Goal: Task Accomplishment & Management: Use online tool/utility

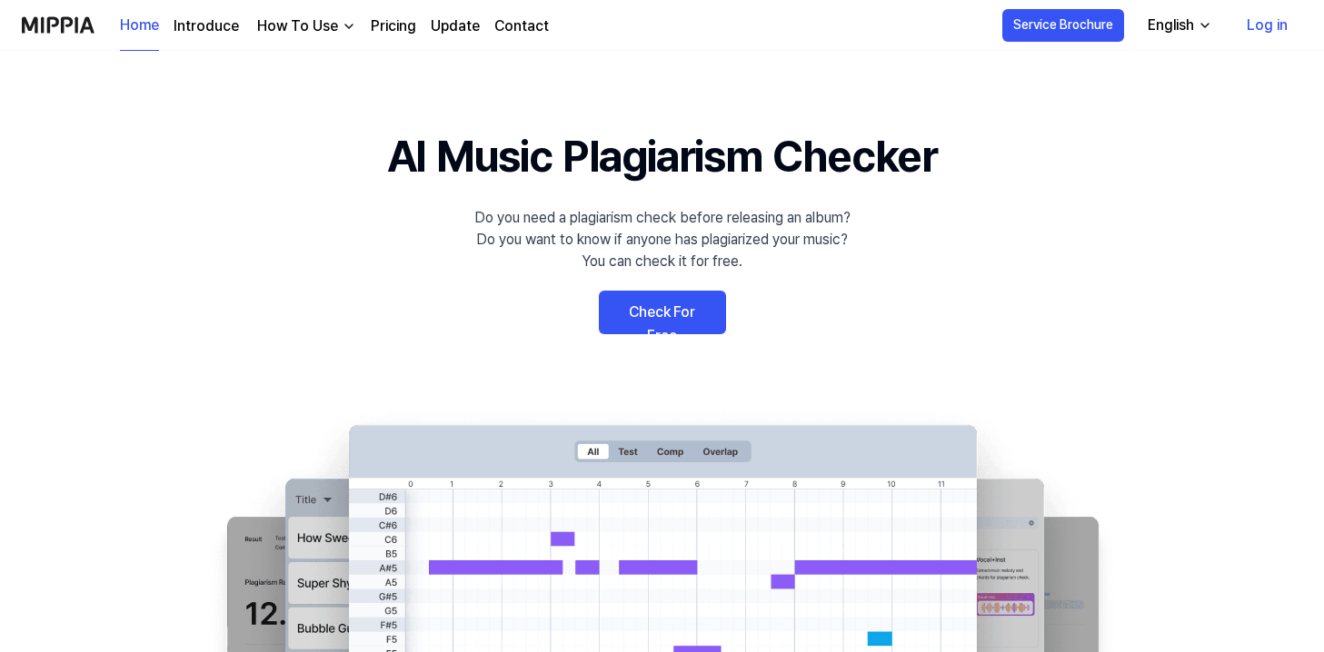
click at [645, 313] on link "Check For Free" at bounding box center [662, 313] width 127 height 44
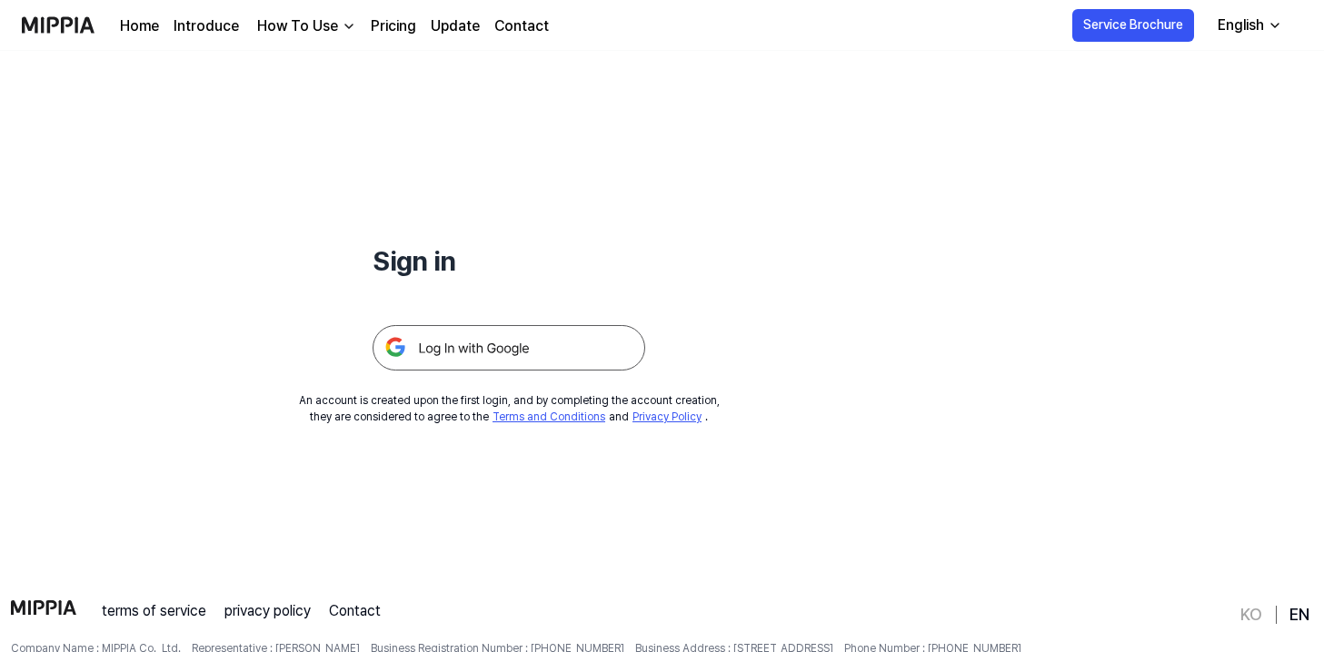
scroll to position [65, 0]
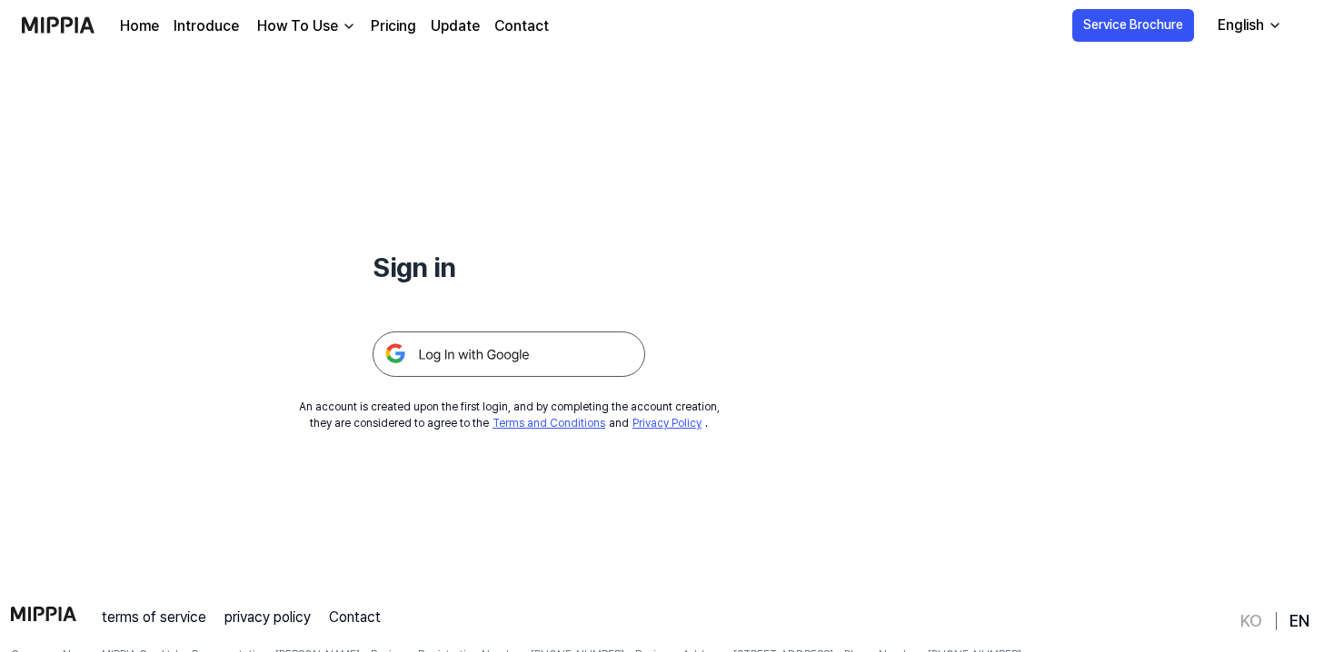
click at [403, 22] on link "Pricing" at bounding box center [393, 26] width 45 height 22
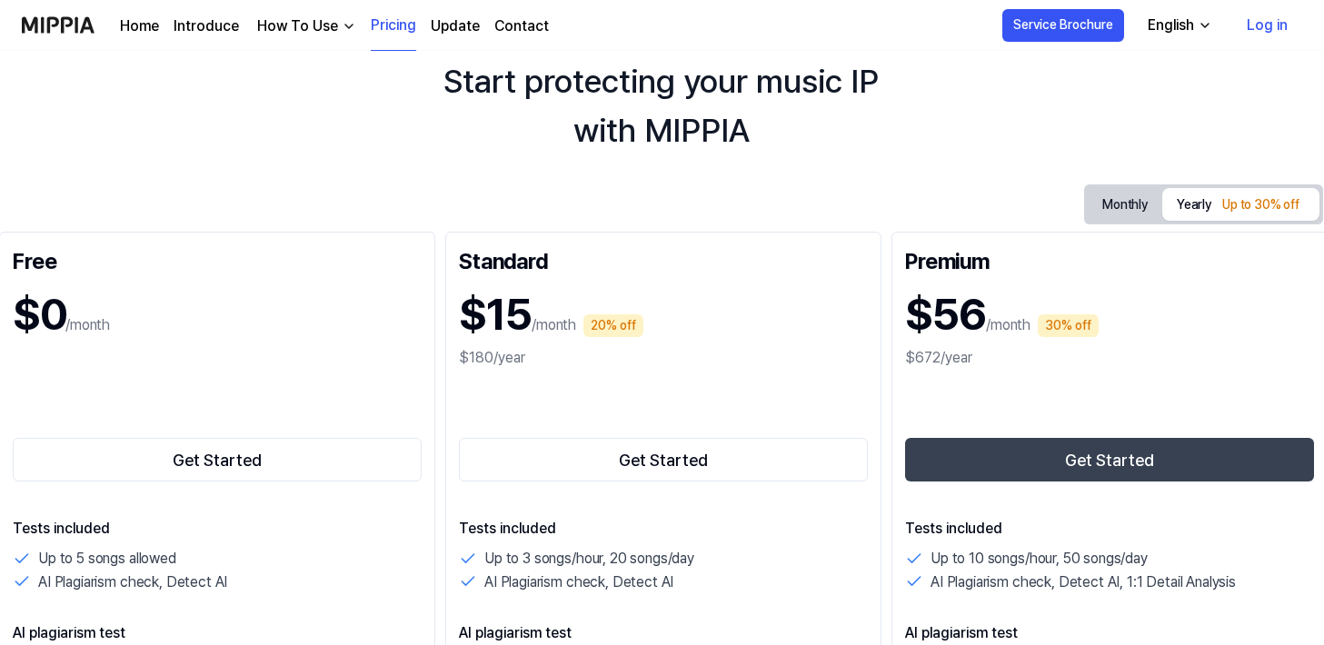
scroll to position [0, 1]
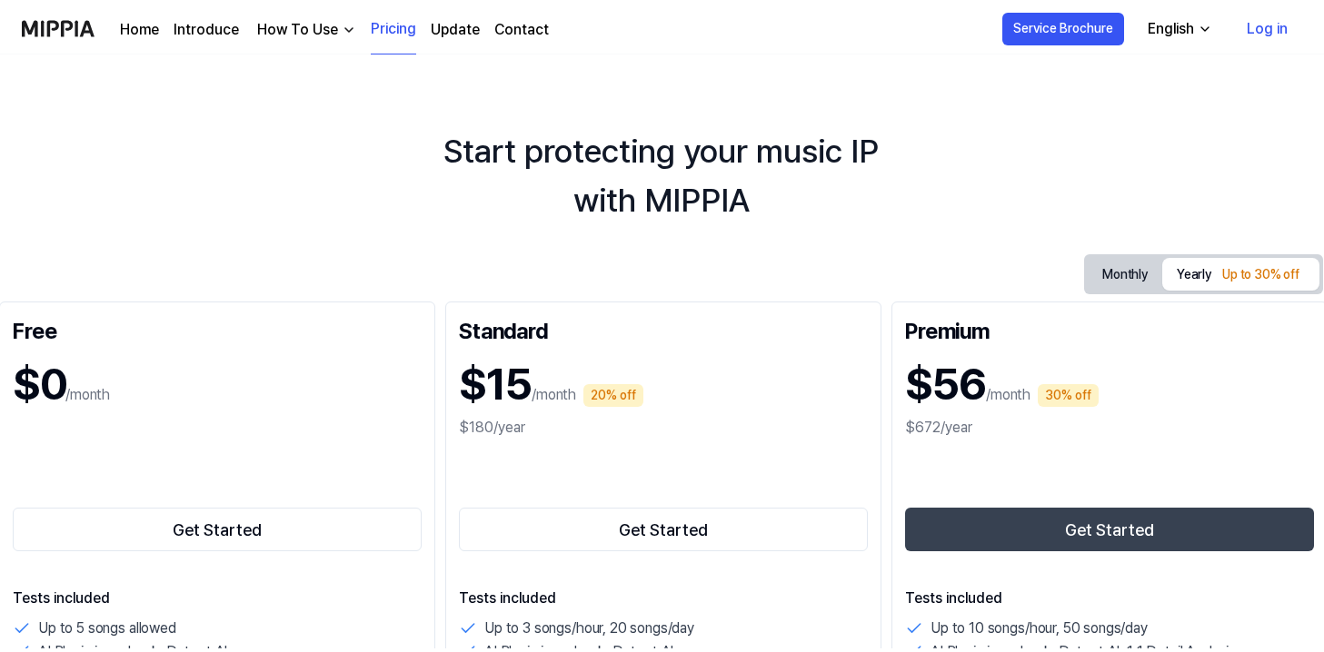
scroll to position [65, 0]
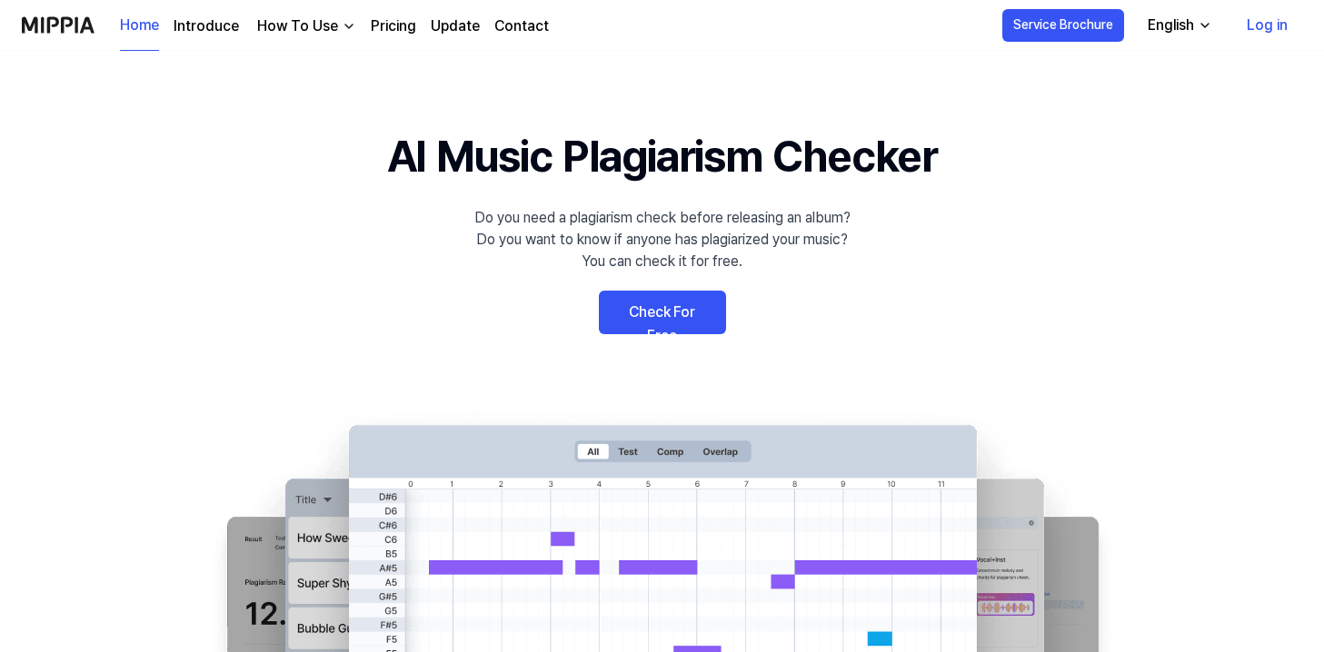
click at [652, 305] on link "Check For Free" at bounding box center [662, 313] width 127 height 44
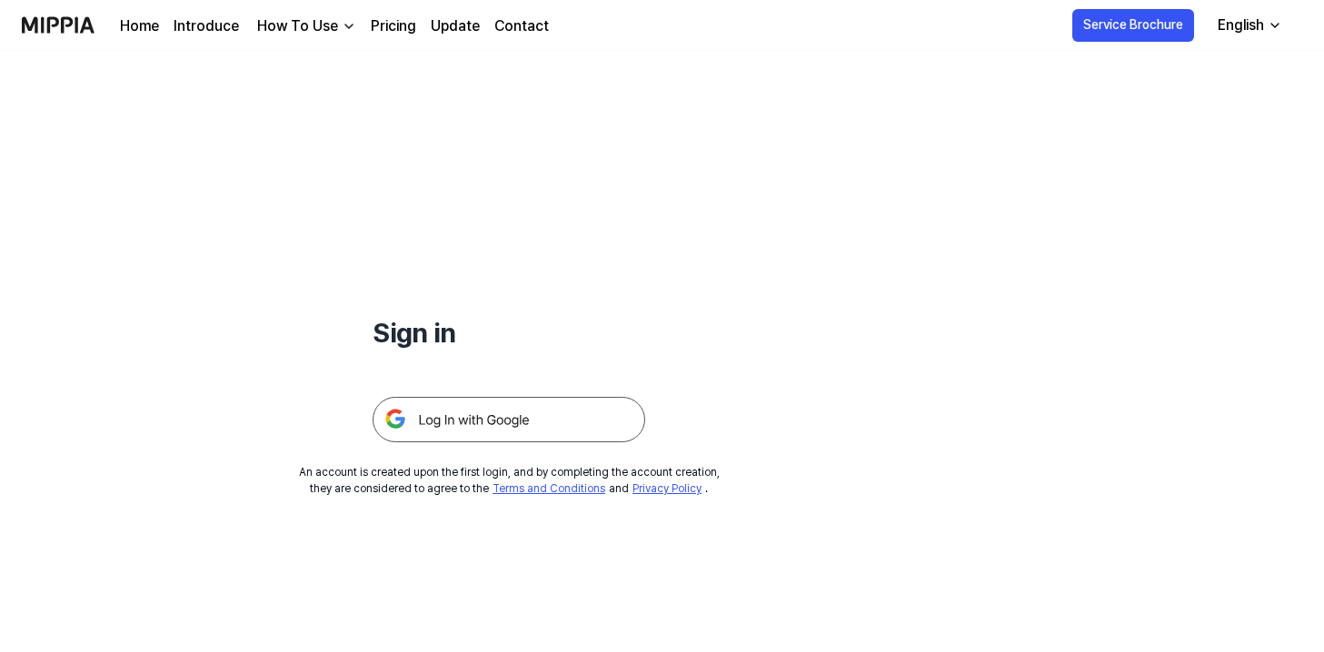
click at [472, 421] on img at bounding box center [509, 419] width 273 height 45
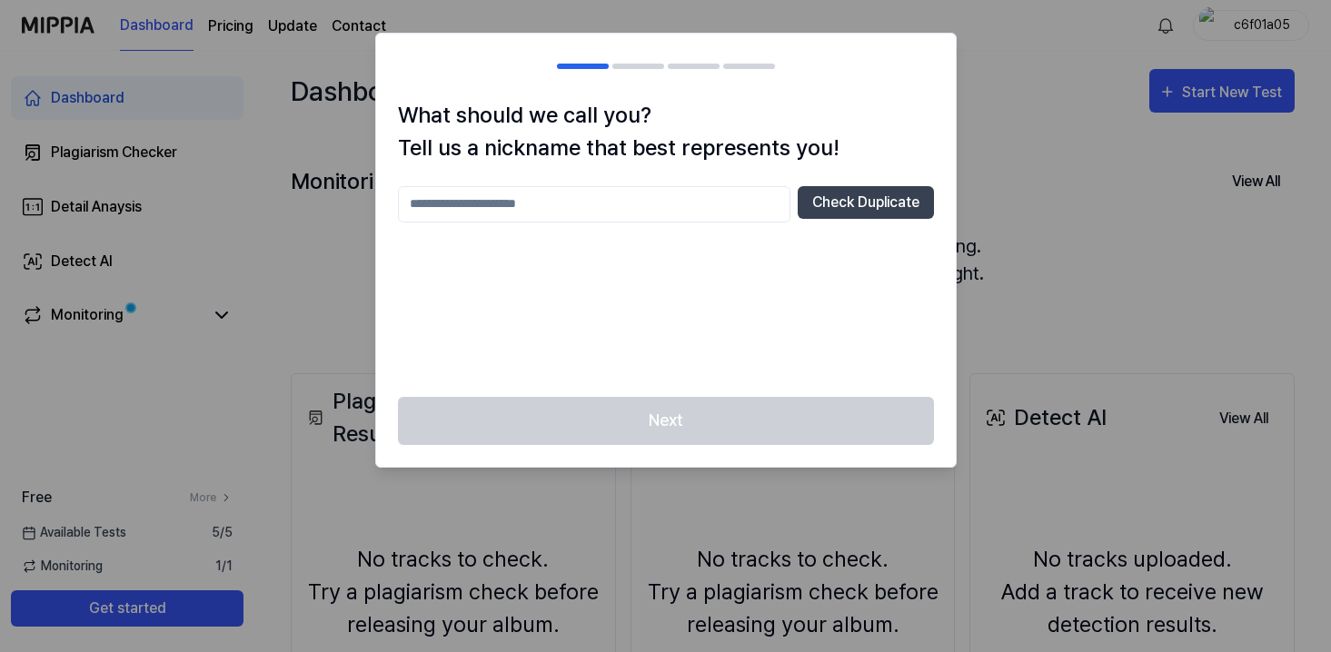
click at [512, 196] on input "text" at bounding box center [594, 204] width 393 height 36
type input "****"
click at [830, 205] on button "Check Duplicate" at bounding box center [866, 202] width 136 height 33
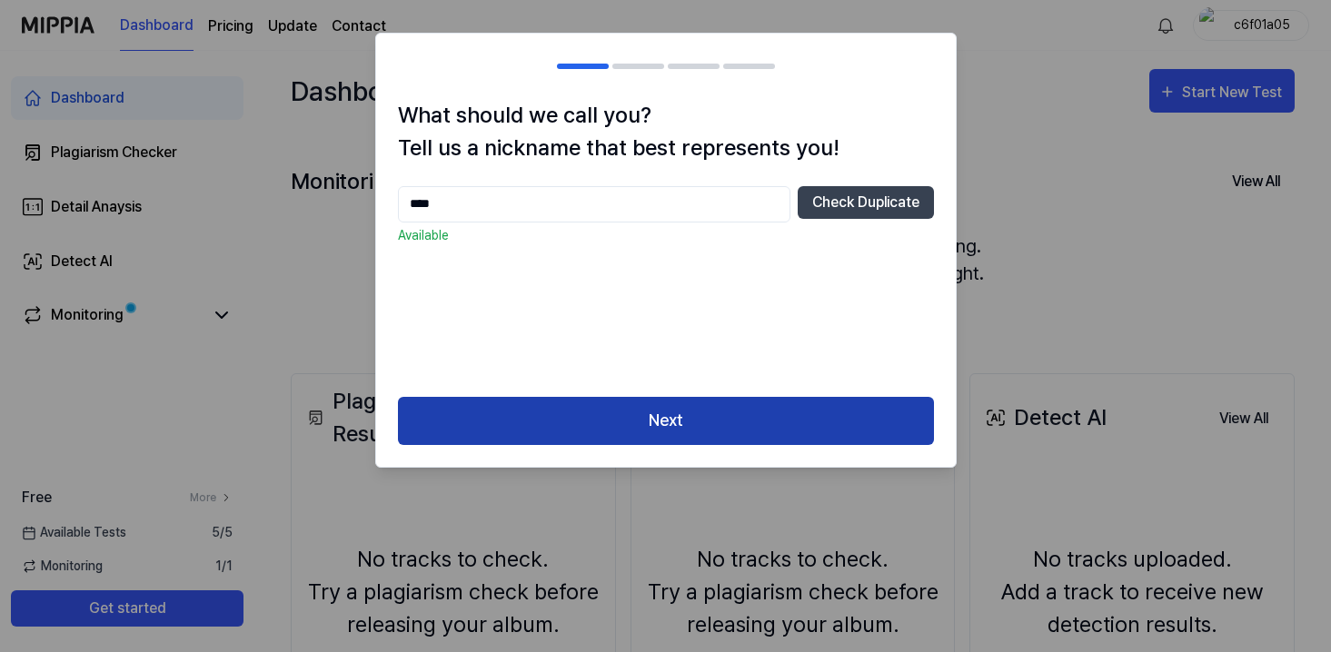
click at [645, 413] on button "Next" at bounding box center [666, 421] width 536 height 48
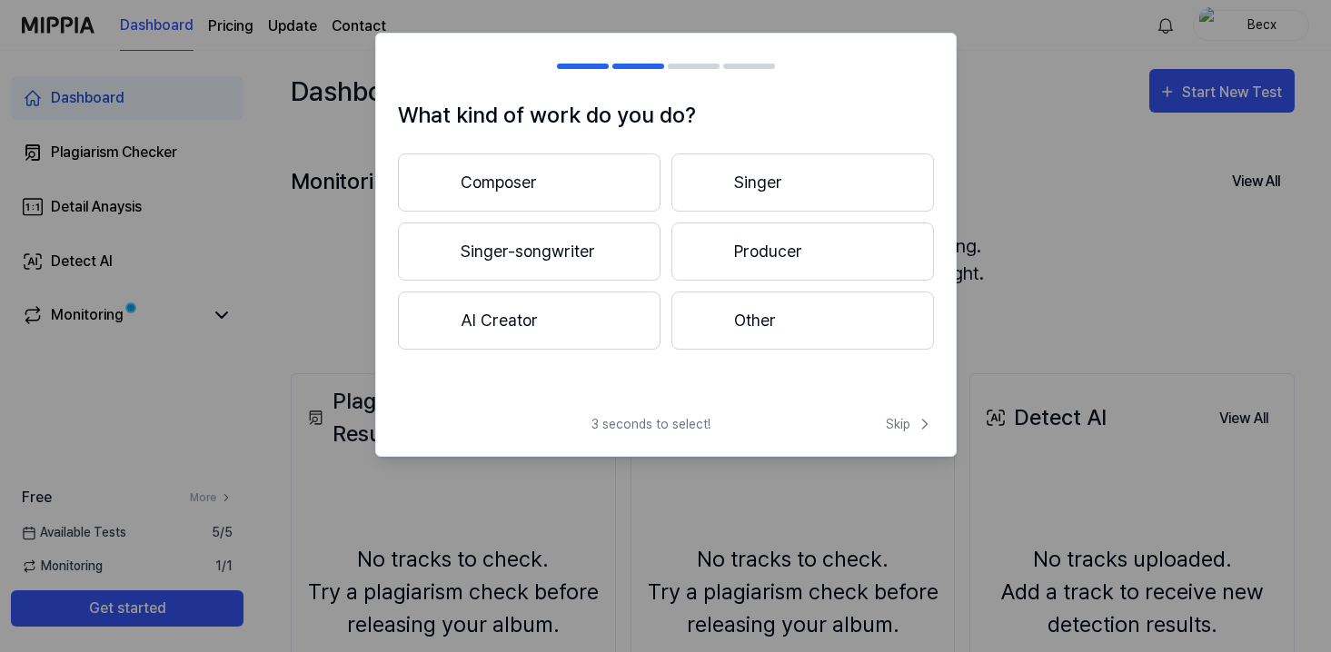
click at [556, 163] on button "Composer" at bounding box center [529, 183] width 263 height 58
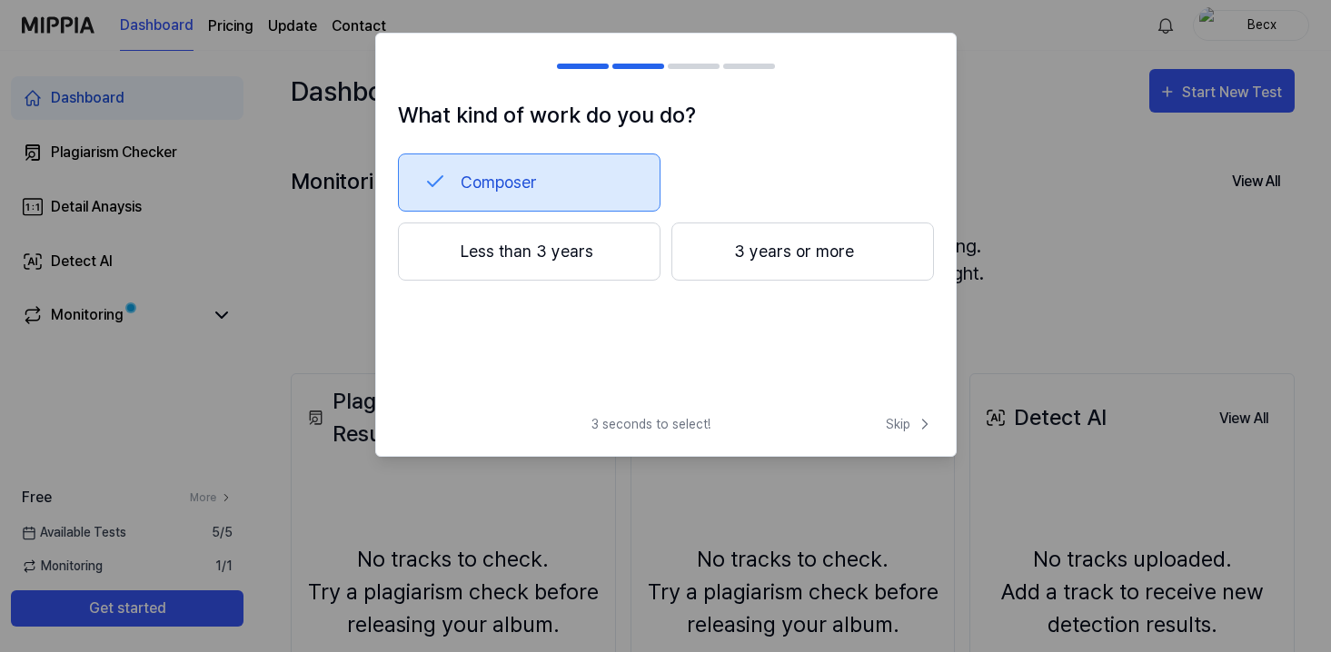
click at [628, 60] on h2 at bounding box center [666, 66] width 580 height 65
click at [594, 62] on h2 at bounding box center [666, 66] width 580 height 65
click at [585, 70] on h2 at bounding box center [666, 66] width 580 height 65
click at [585, 65] on div at bounding box center [583, 66] width 52 height 5
click at [646, 64] on div at bounding box center [638, 66] width 52 height 5
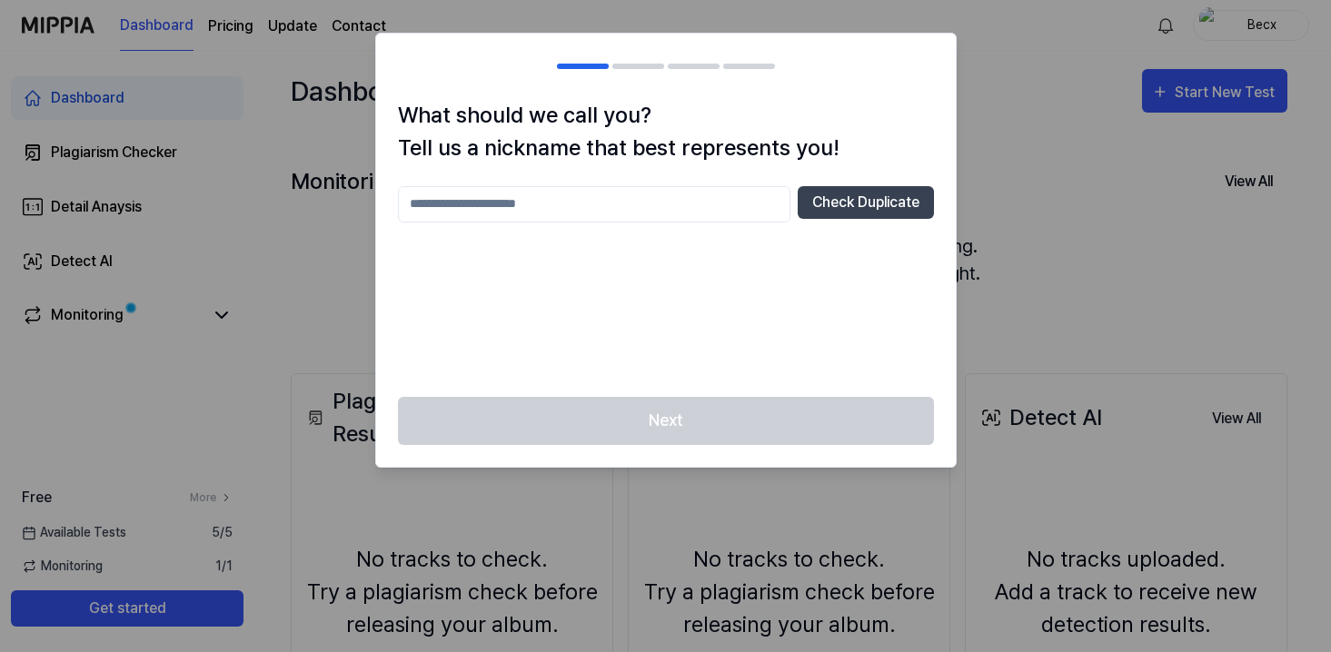
click at [572, 198] on input "text" at bounding box center [594, 204] width 393 height 36
click at [843, 205] on button "Check Duplicate" at bounding box center [866, 202] width 136 height 33
click at [639, 62] on h2 at bounding box center [666, 66] width 580 height 65
click at [234, 388] on div at bounding box center [665, 326] width 1331 height 652
click at [605, 207] on input "****" at bounding box center [594, 204] width 393 height 36
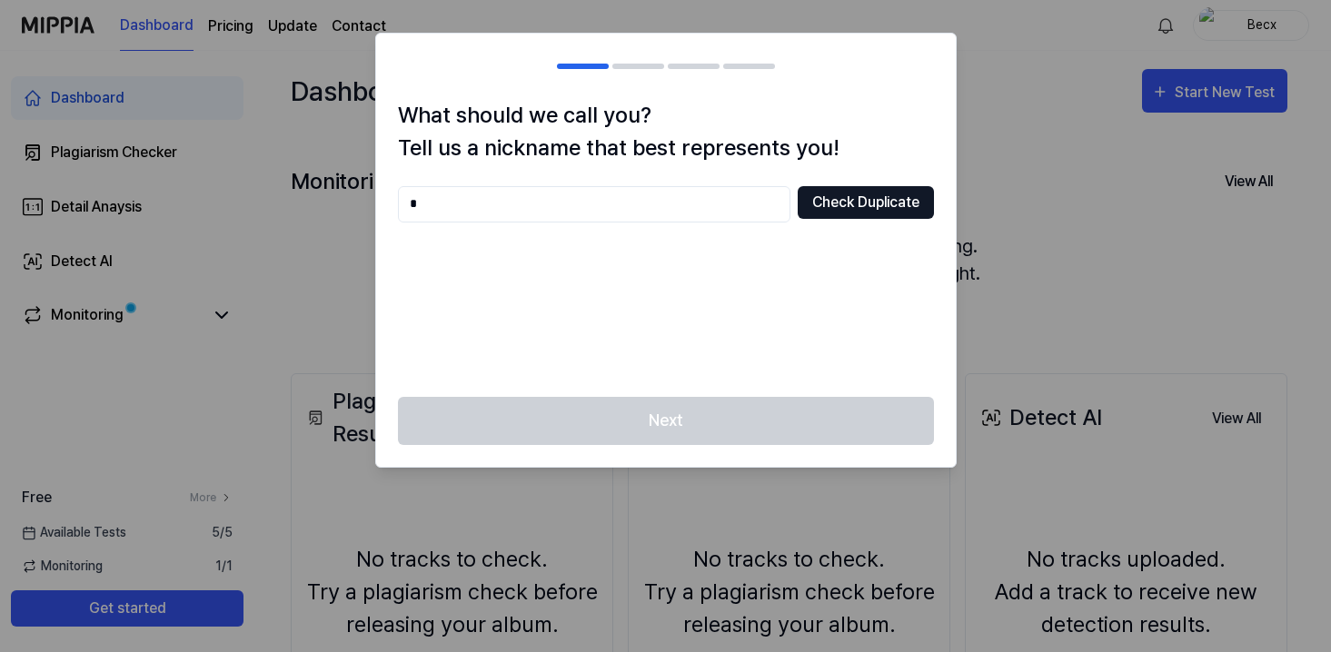
click at [837, 194] on button "Check Duplicate" at bounding box center [866, 202] width 136 height 33
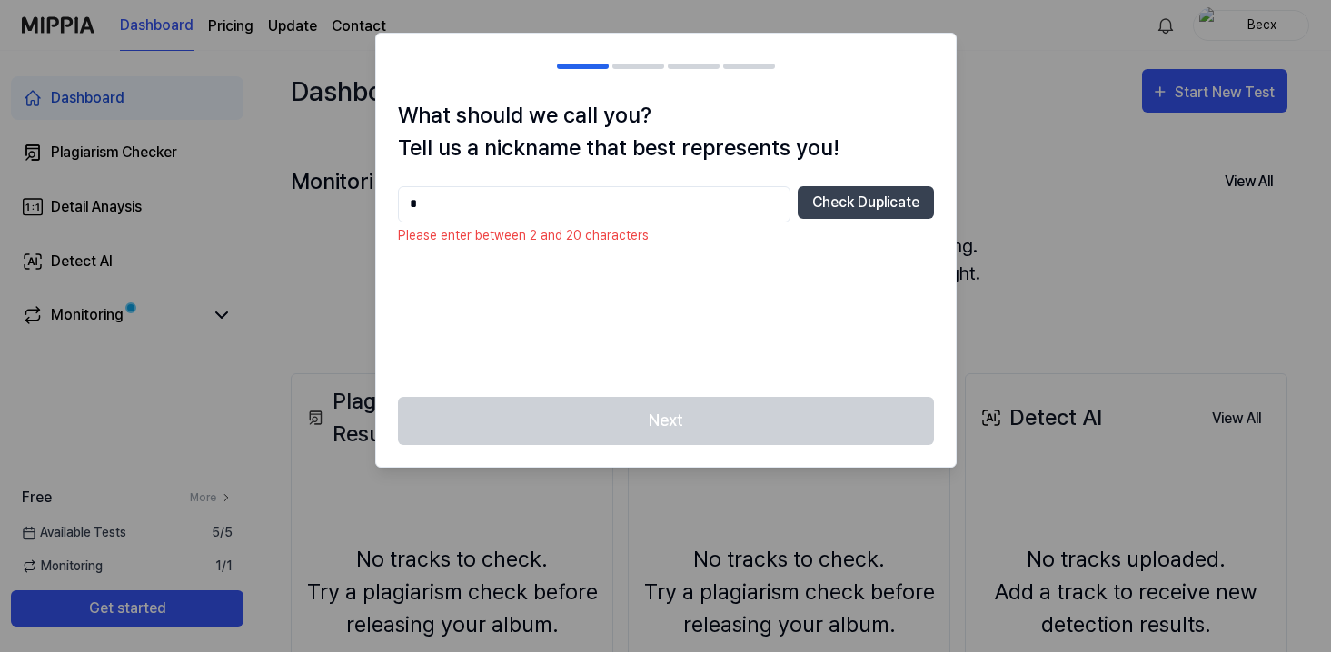
click at [618, 214] on input "*" at bounding box center [594, 204] width 393 height 36
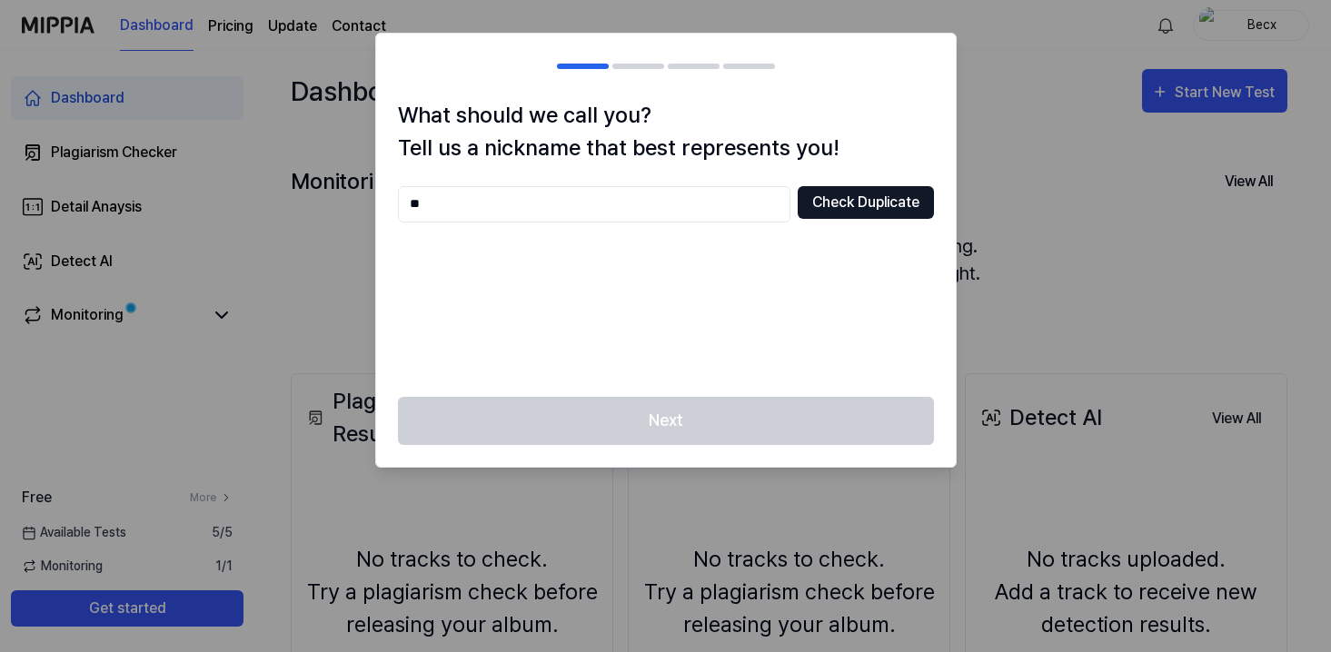
type input "**"
click at [883, 192] on button "Check Duplicate" at bounding box center [866, 202] width 136 height 33
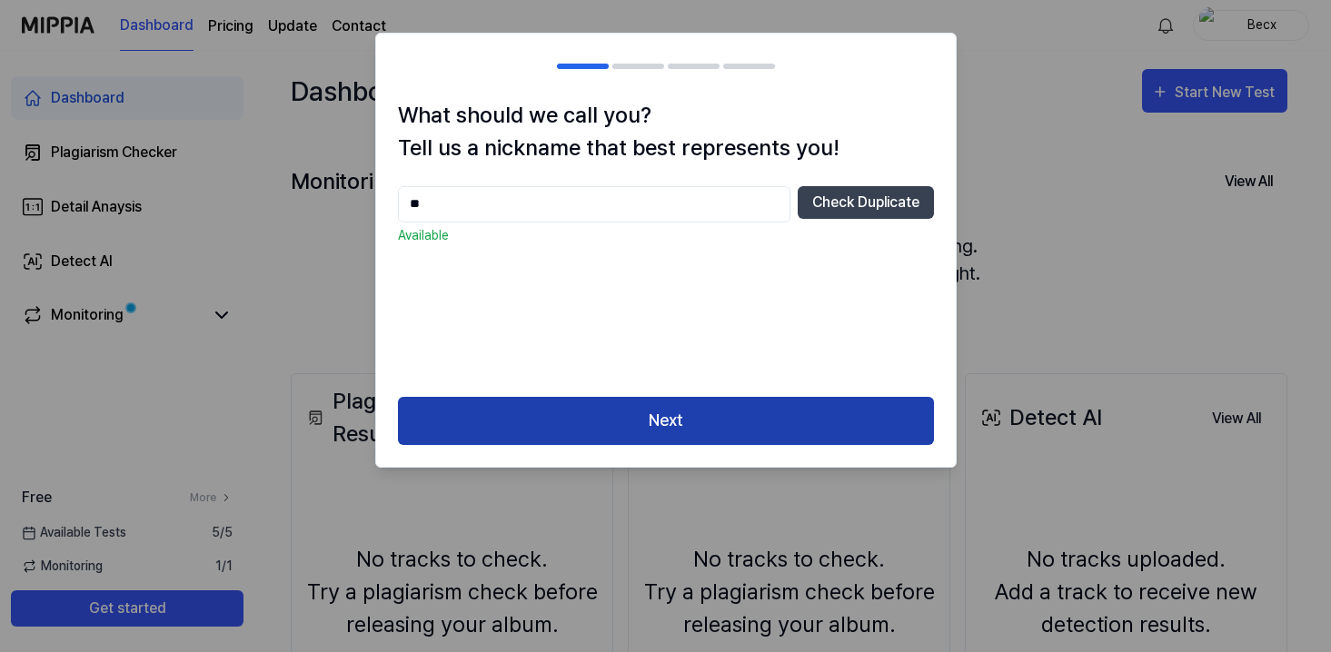
click at [726, 418] on button "Next" at bounding box center [666, 421] width 536 height 48
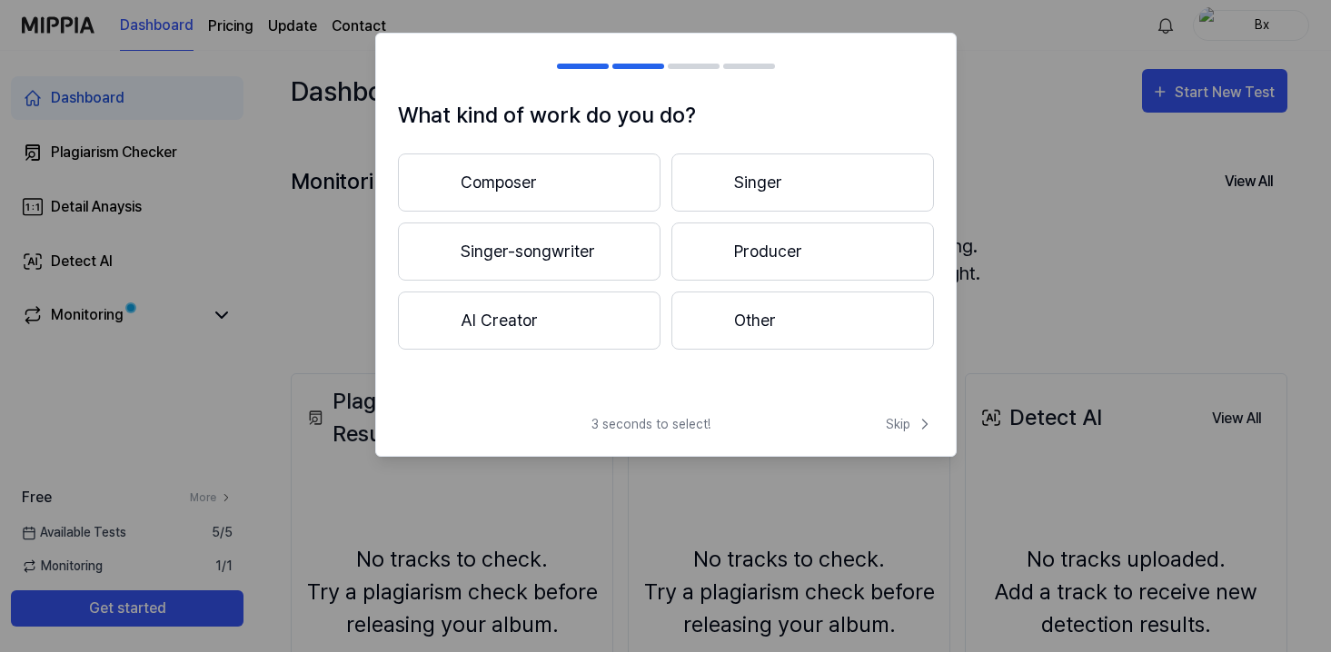
click at [569, 244] on button "Singer-songwriter" at bounding box center [529, 252] width 263 height 58
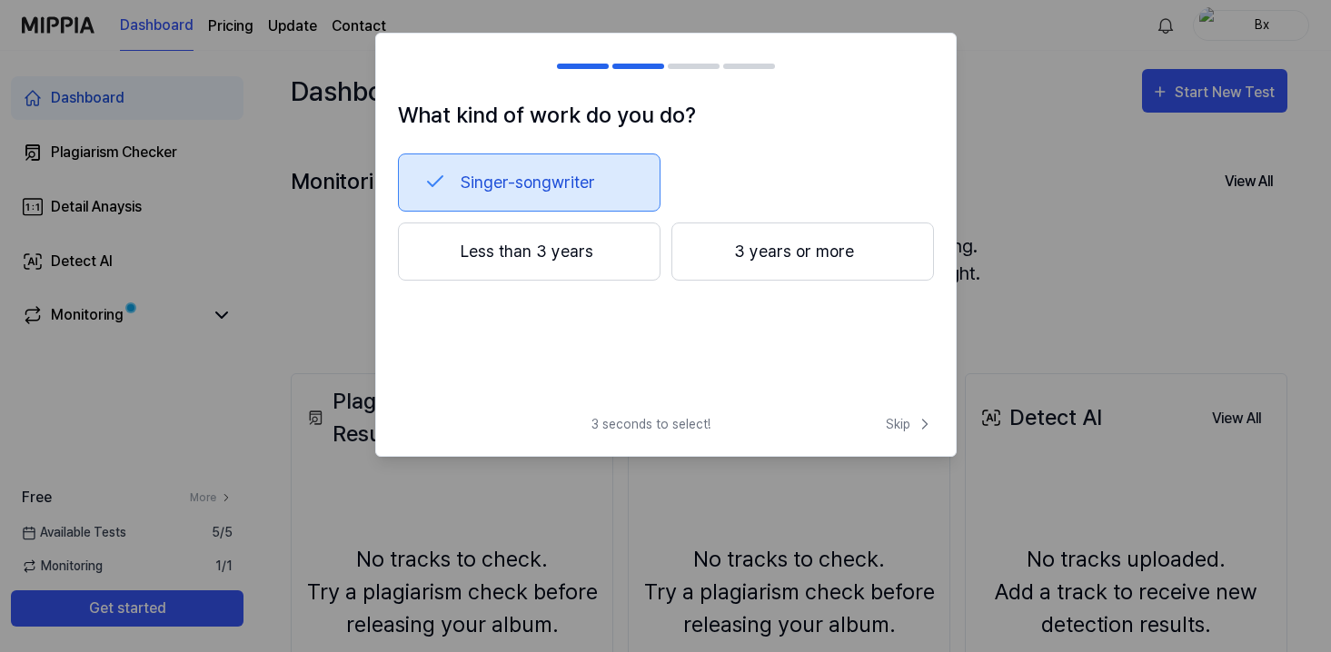
click at [746, 268] on button "3 years or more" at bounding box center [802, 252] width 263 height 58
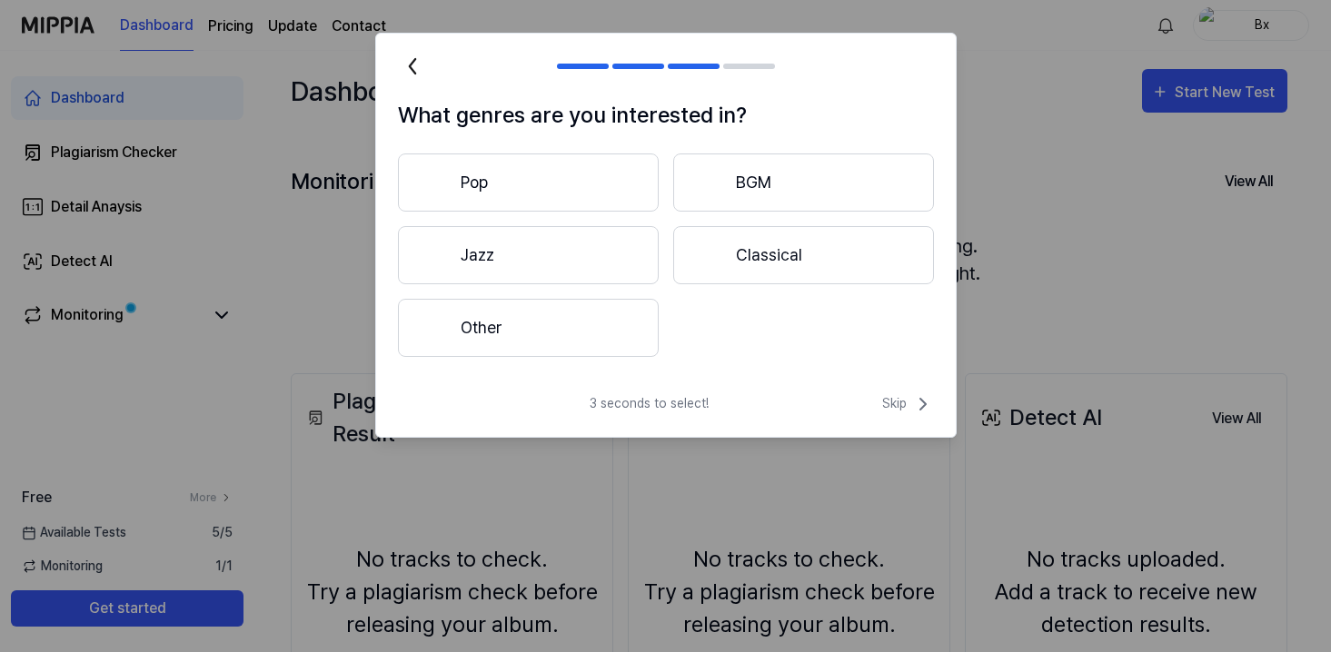
click at [584, 266] on button "Jazz" at bounding box center [528, 255] width 261 height 58
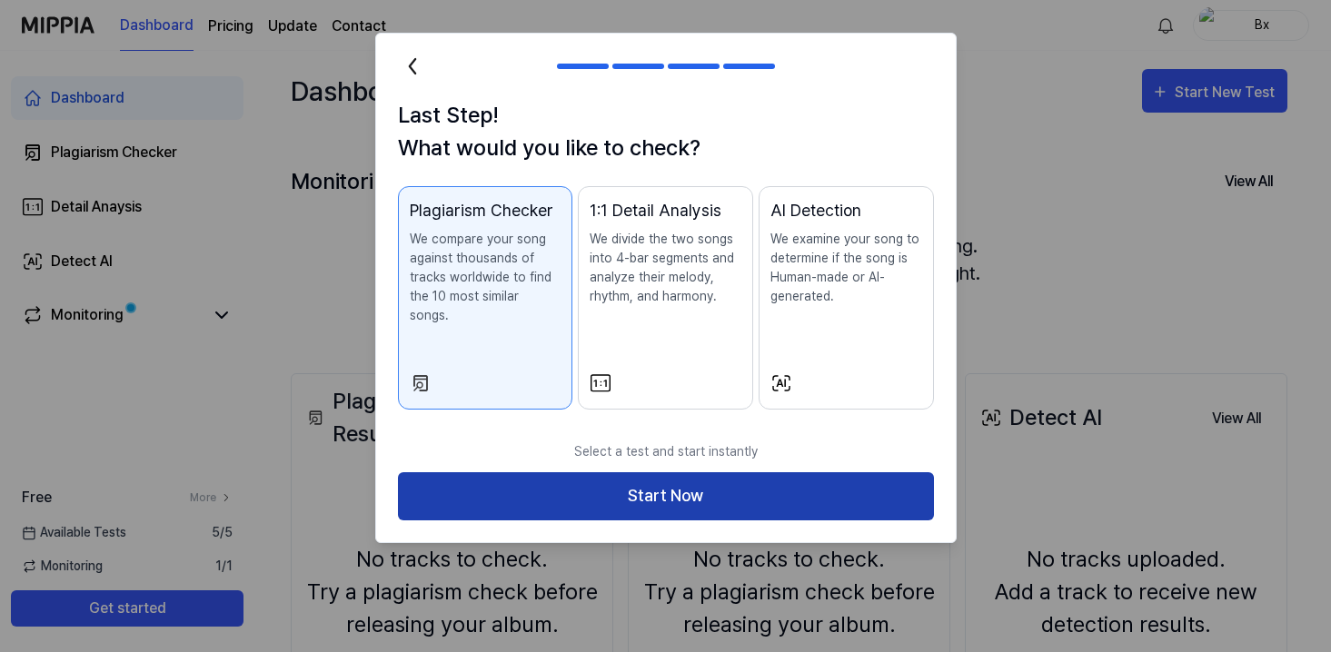
click at [661, 476] on button "Start Now" at bounding box center [666, 496] width 536 height 48
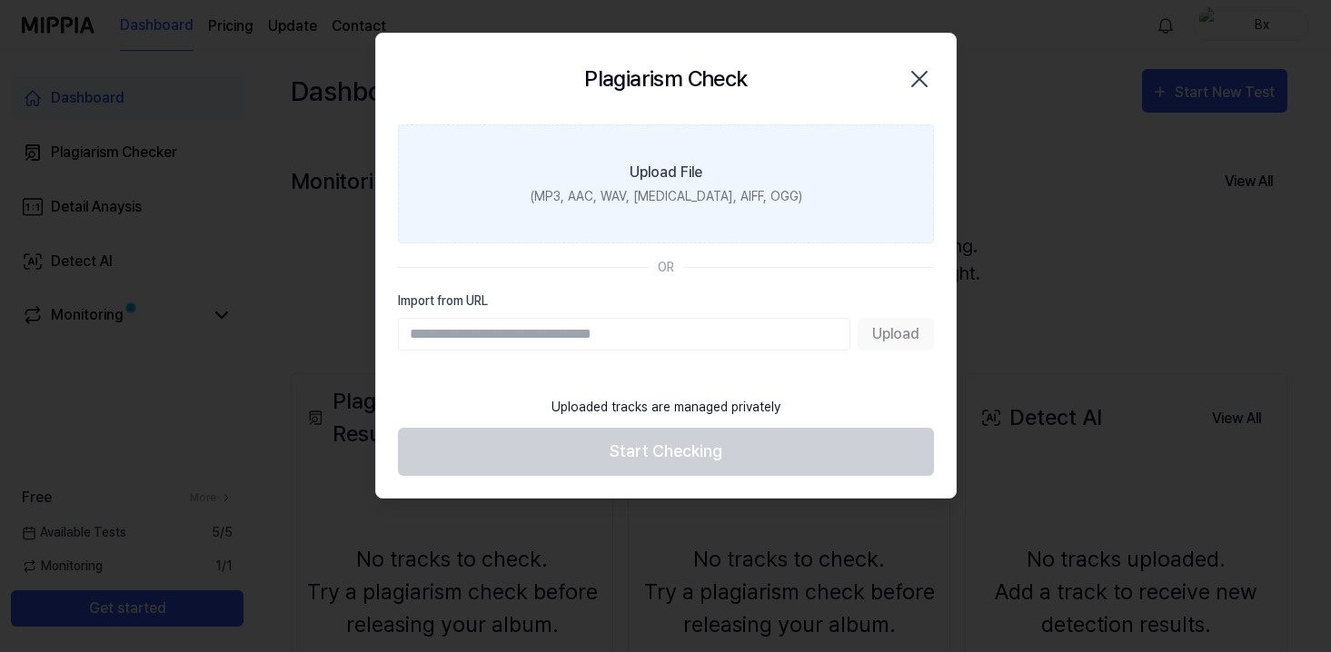
click at [672, 185] on label "Upload File (MP3, AAC, WAV, FLAC, AIFF, OGG)" at bounding box center [666, 183] width 536 height 119
click at [0, 0] on input "Upload File (MP3, AAC, WAV, FLAC, AIFF, OGG)" at bounding box center [0, 0] width 0 height 0
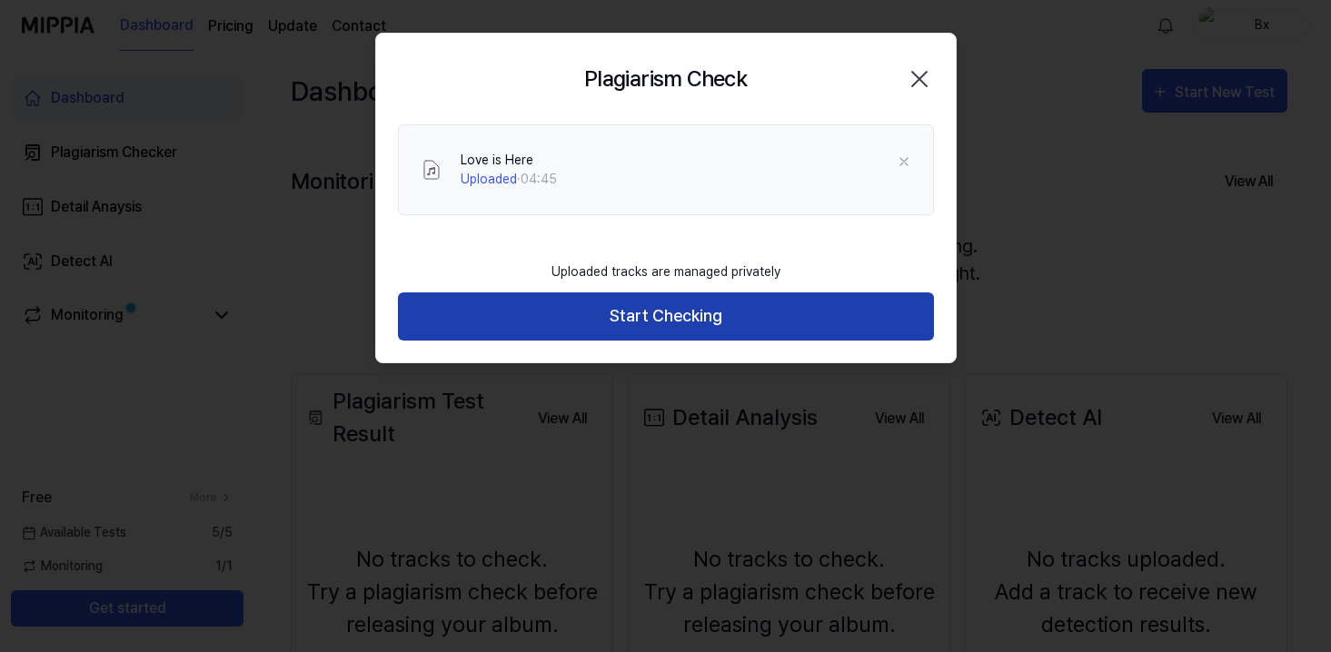
click at [629, 320] on button "Start Checking" at bounding box center [666, 317] width 536 height 48
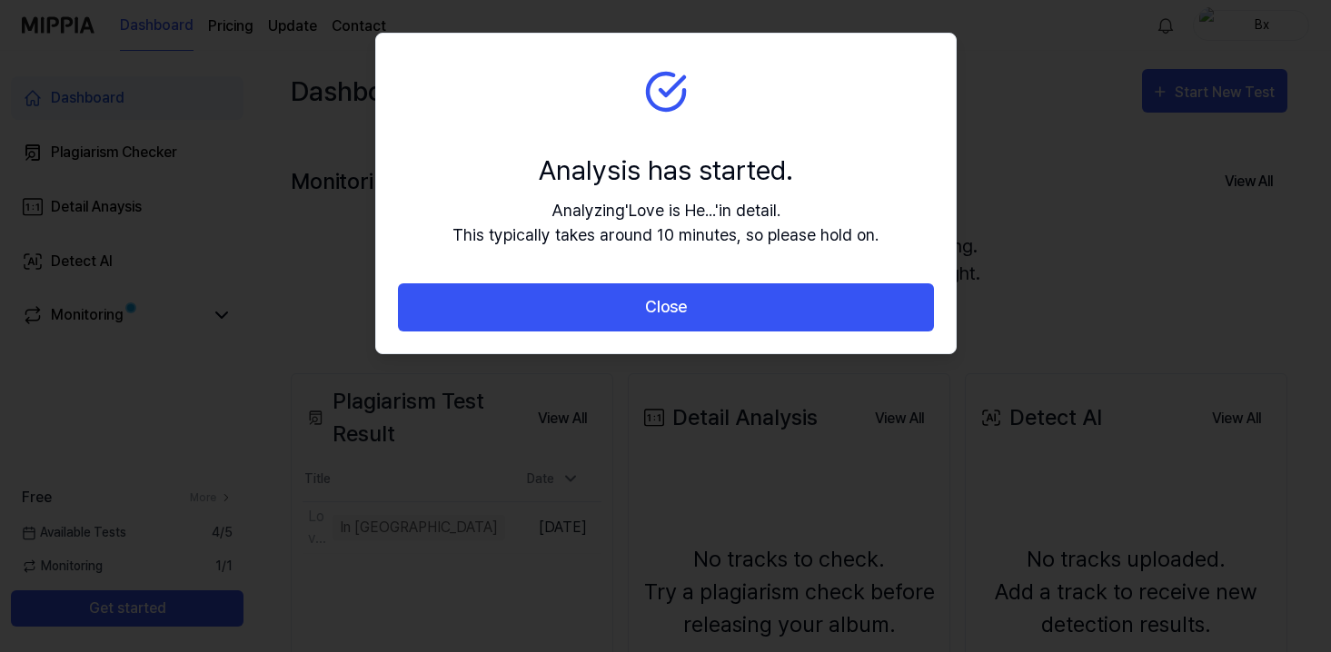
click at [629, 320] on button "Close" at bounding box center [666, 307] width 536 height 48
